Goal: Information Seeking & Learning: Check status

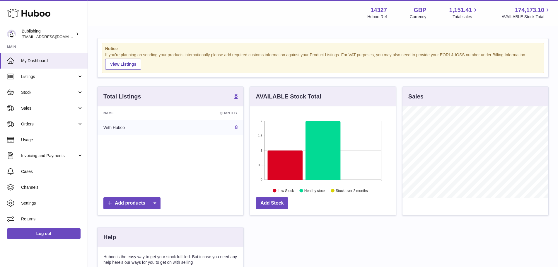
scroll to position [91, 146]
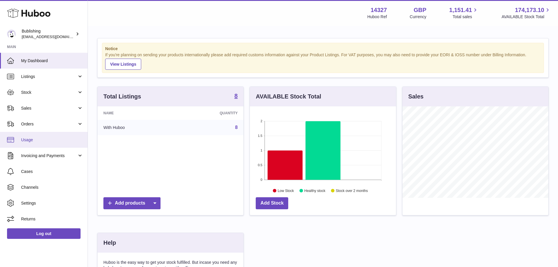
click at [38, 142] on span "Usage" at bounding box center [52, 140] width 62 height 6
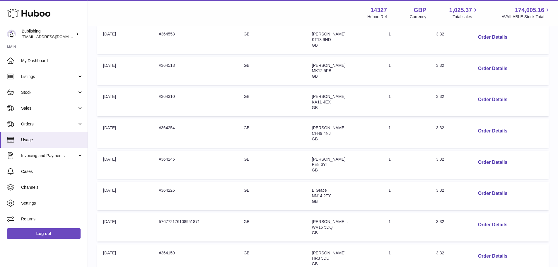
scroll to position [146, 0]
click at [33, 113] on link "Sales" at bounding box center [44, 108] width 88 height 16
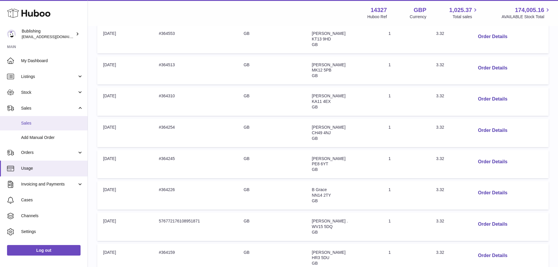
click at [34, 126] on span "Sales" at bounding box center [52, 123] width 62 height 6
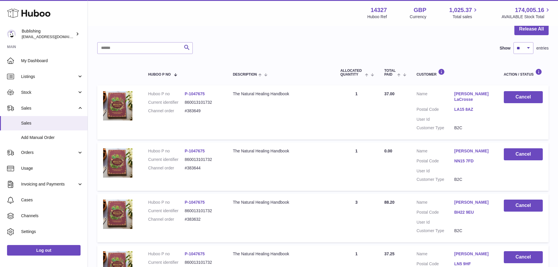
scroll to position [46, 0]
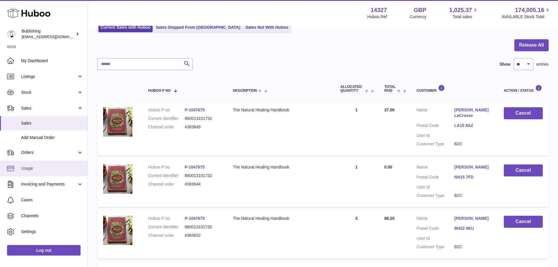
click at [26, 165] on link "Usage" at bounding box center [44, 168] width 88 height 16
